Goal: Transaction & Acquisition: Purchase product/service

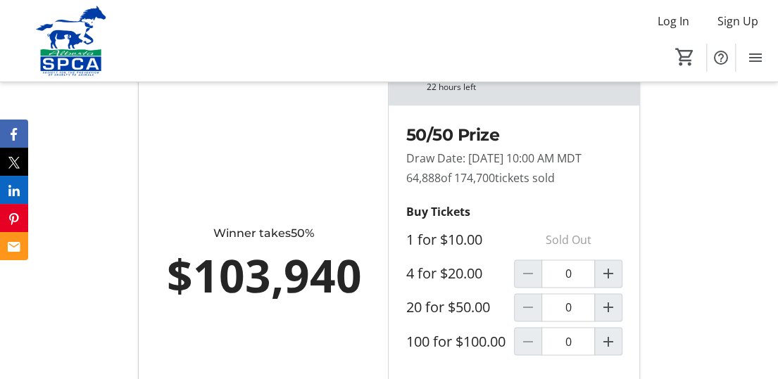
scroll to position [883, 0]
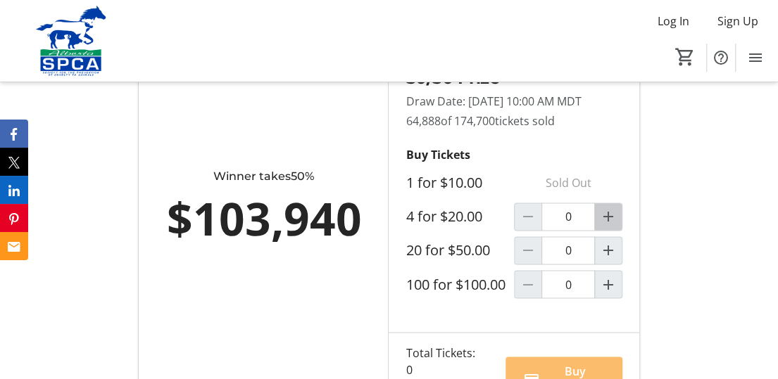
click at [608, 225] on mat-icon "Increment by one" at bounding box center [608, 216] width 17 height 17
type input "1"
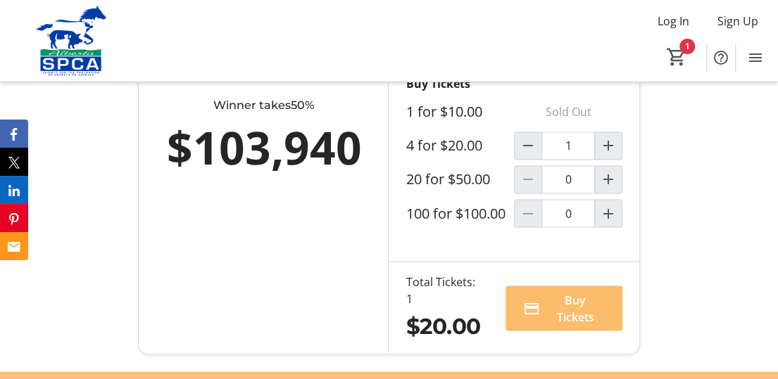
scroll to position [968, 0]
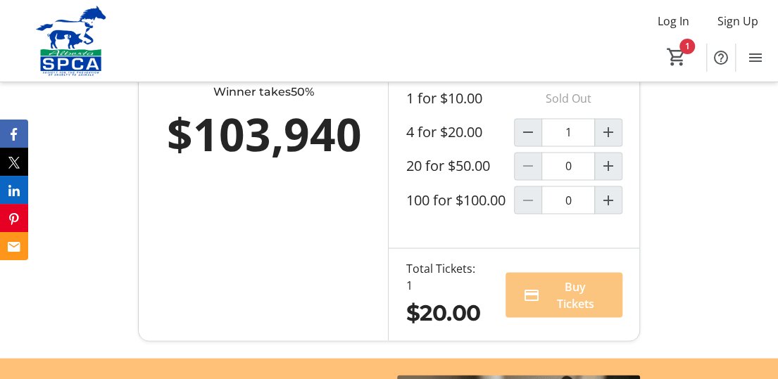
click at [566, 303] on span "Buy Tickets" at bounding box center [575, 295] width 60 height 34
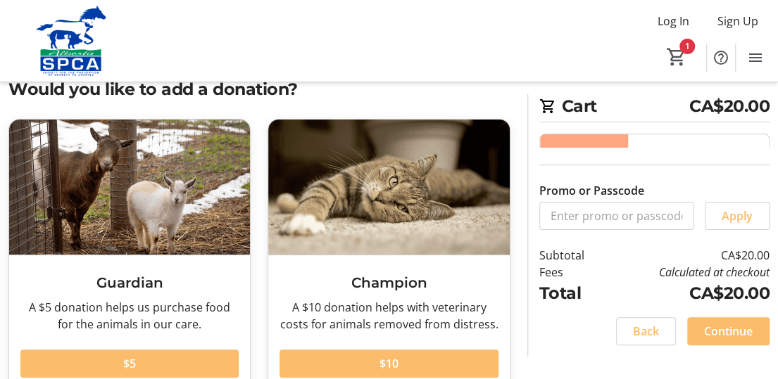
scroll to position [56, 0]
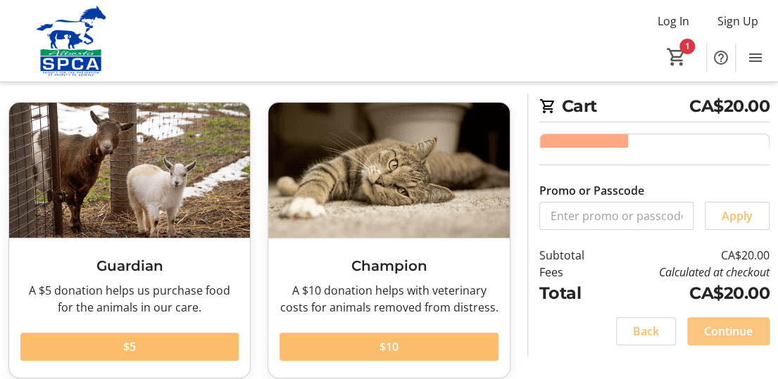
click at [729, 329] on span "Continue" at bounding box center [728, 331] width 49 height 17
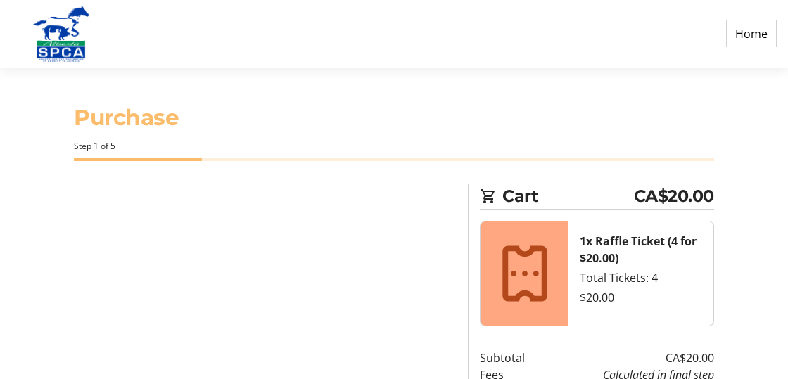
select select "CA"
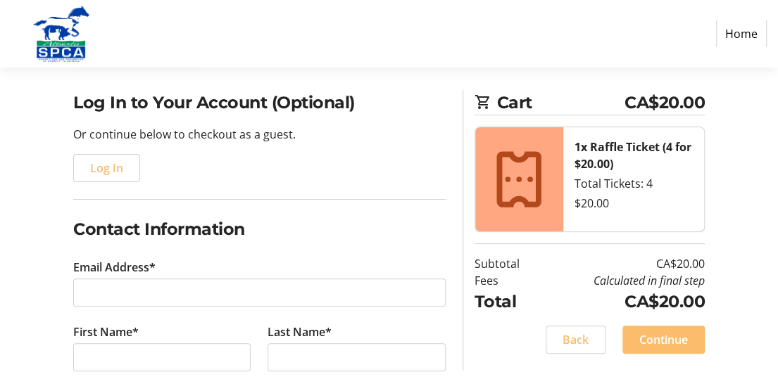
scroll to position [122, 0]
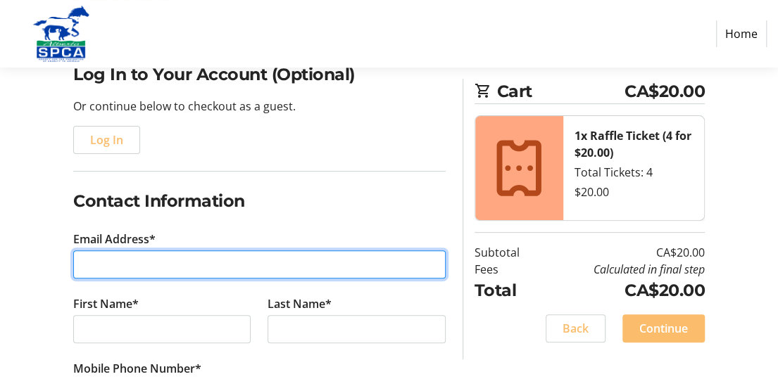
click at [103, 269] on input "Email Address*" at bounding box center [259, 265] width 372 height 28
type input "[EMAIL_ADDRESS][PERSON_NAME][DOMAIN_NAME]"
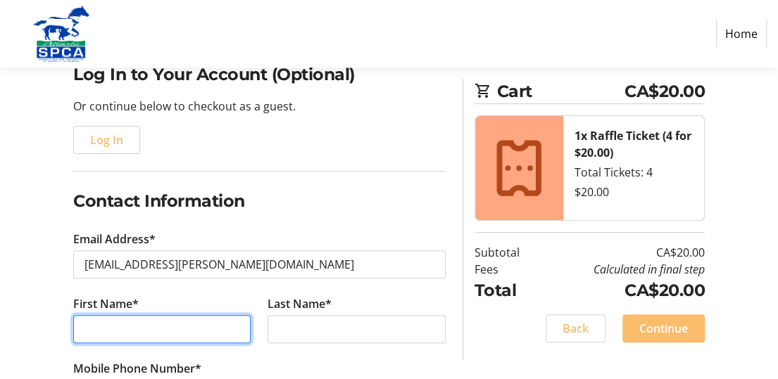
type input "Charlotte"
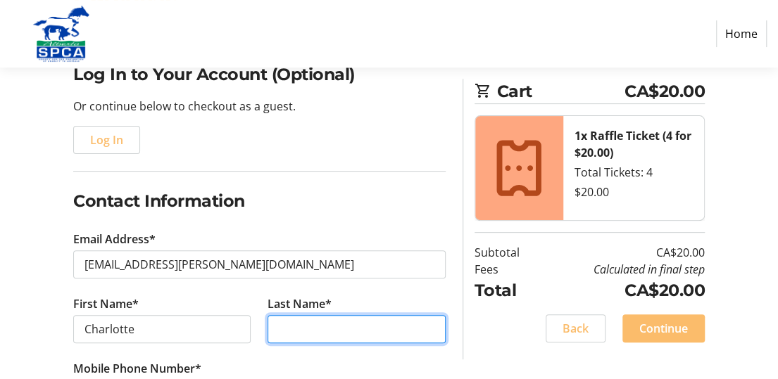
type input "[PERSON_NAME]"
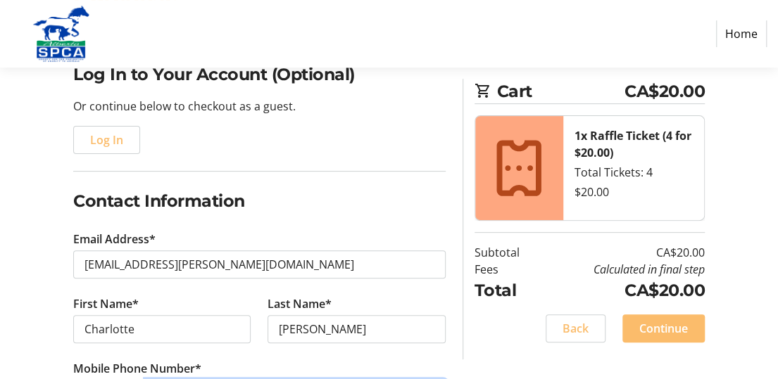
type input "[PHONE_NUMBER]"
type input "[STREET_ADDRESS]"
type input "[GEOGRAPHIC_DATA]"
select select "AB"
type input "T2C0N8"
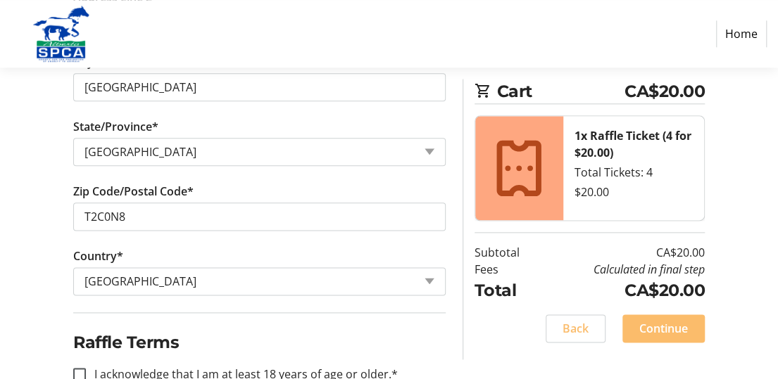
scroll to position [699, 0]
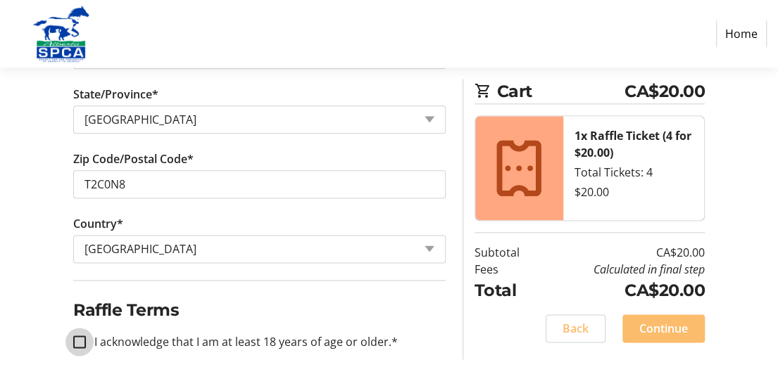
click at [75, 336] on input "I acknowledge that I am at least 18 years of age or older.*" at bounding box center [79, 342] width 13 height 13
checkbox input "true"
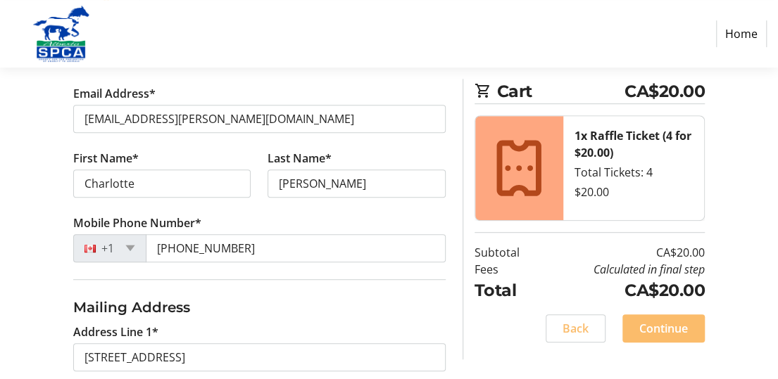
scroll to position [230, 0]
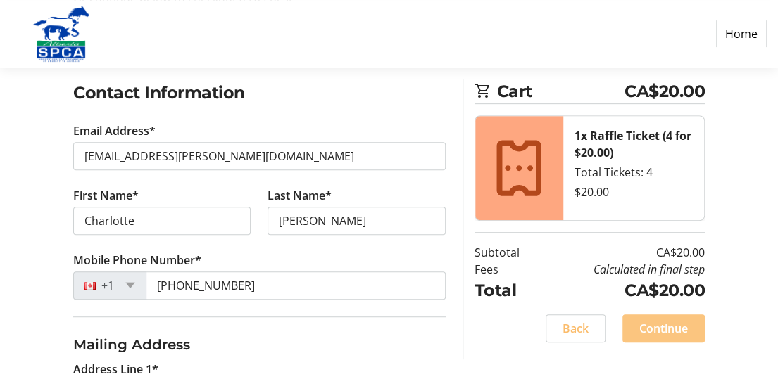
click at [659, 326] on span "Continue" at bounding box center [663, 328] width 49 height 17
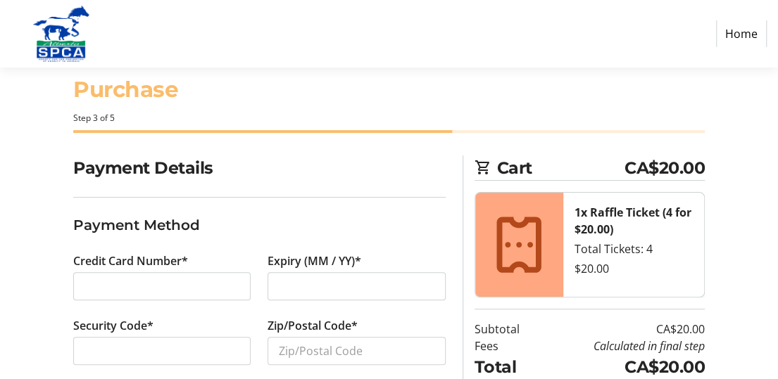
scroll to position [75, 0]
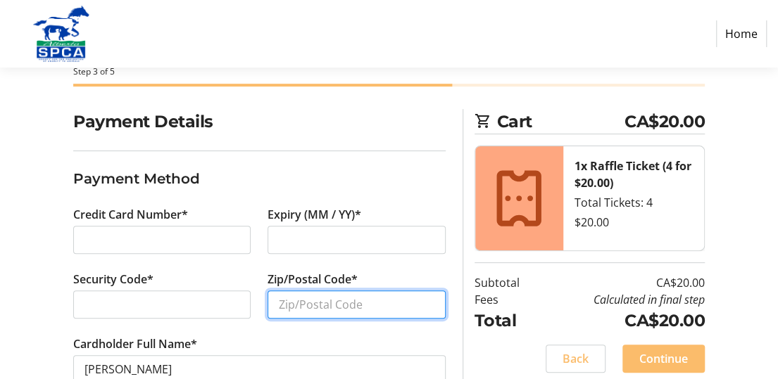
click at [290, 303] on input "Zip/Postal Code*" at bounding box center [355, 305] width 177 height 28
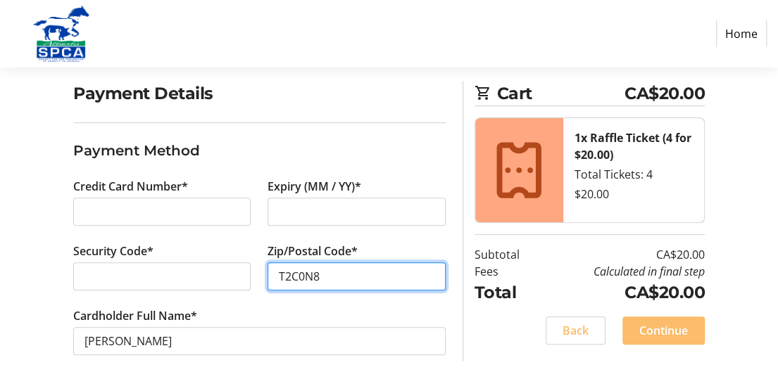
scroll to position [111, 0]
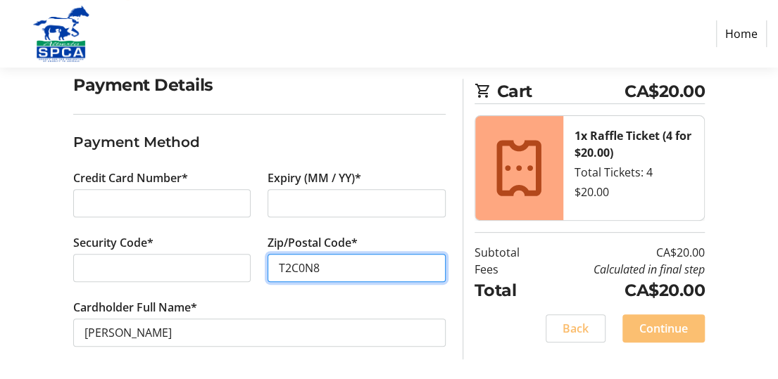
type input "T2C0N8"
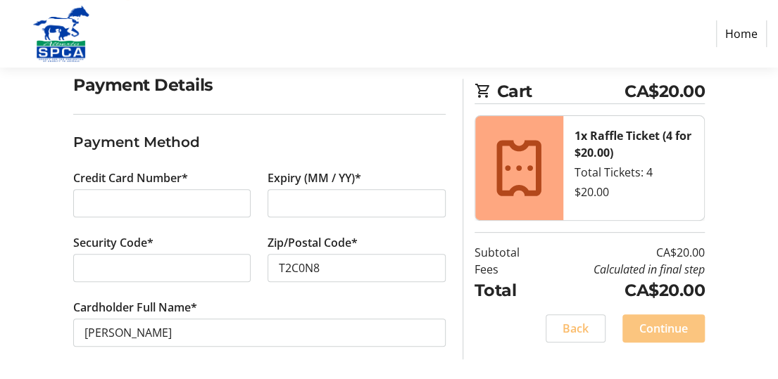
click at [664, 324] on span "Continue" at bounding box center [663, 328] width 49 height 17
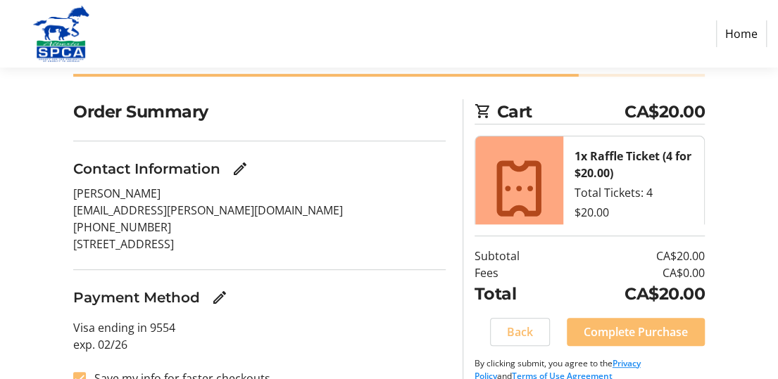
scroll to position [108, 0]
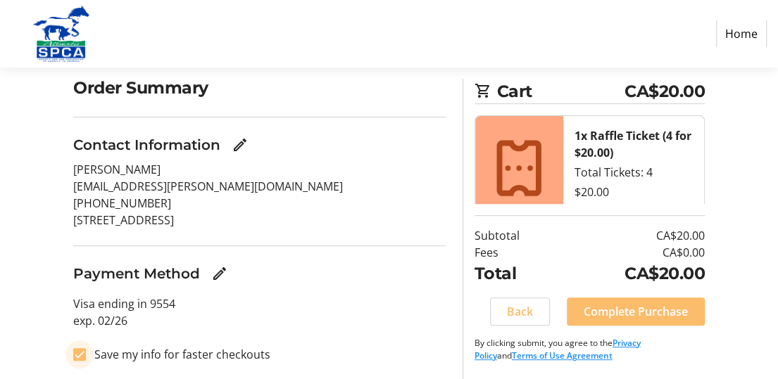
click at [77, 353] on input "Save my info for faster checkouts" at bounding box center [79, 354] width 13 height 13
checkbox input "false"
click at [630, 306] on span "Complete Purchase" at bounding box center [635, 311] width 104 height 17
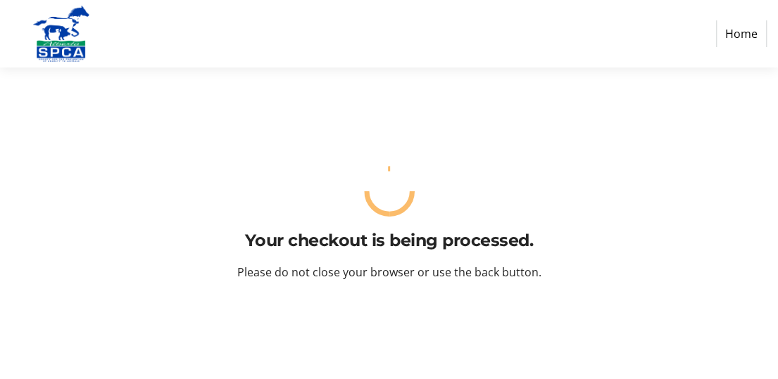
scroll to position [0, 0]
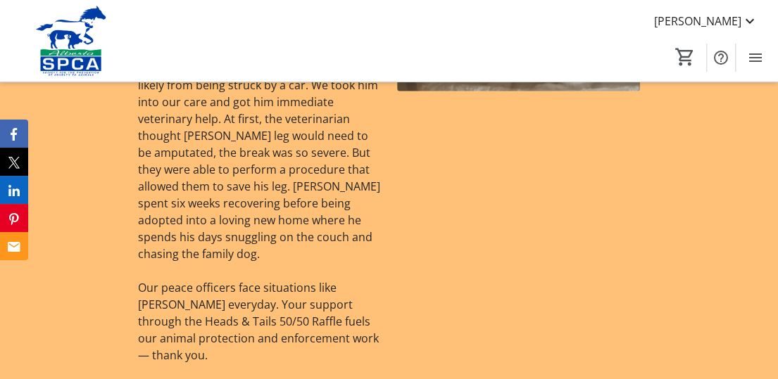
scroll to position [1400, 0]
